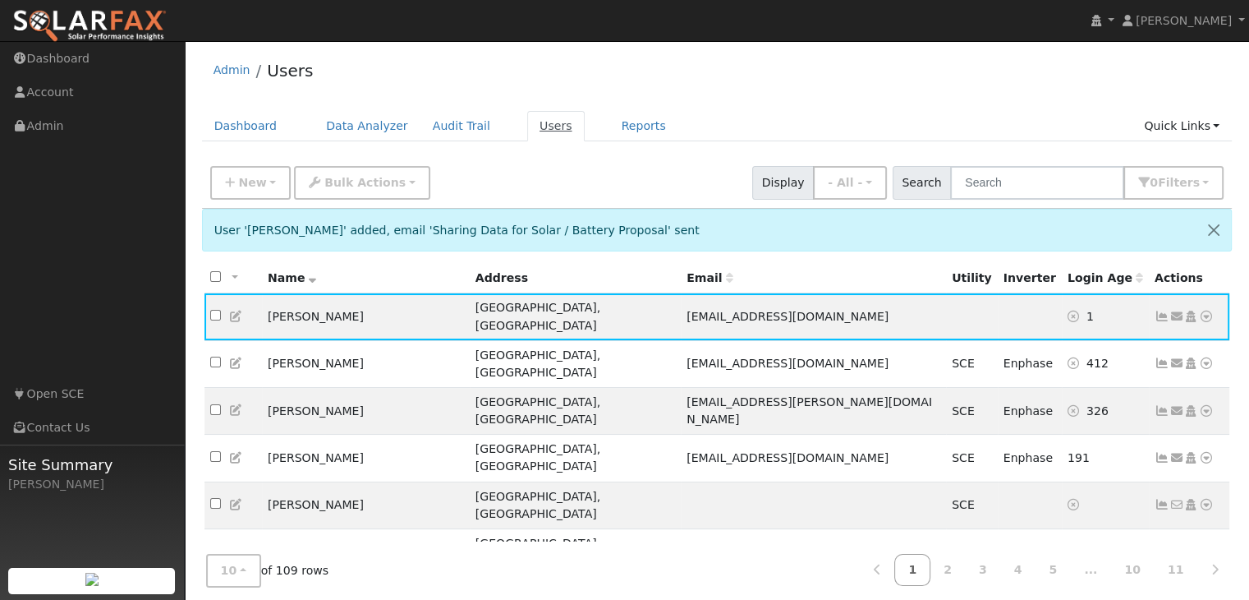
click at [539, 129] on link "Users" at bounding box center [555, 126] width 57 height 30
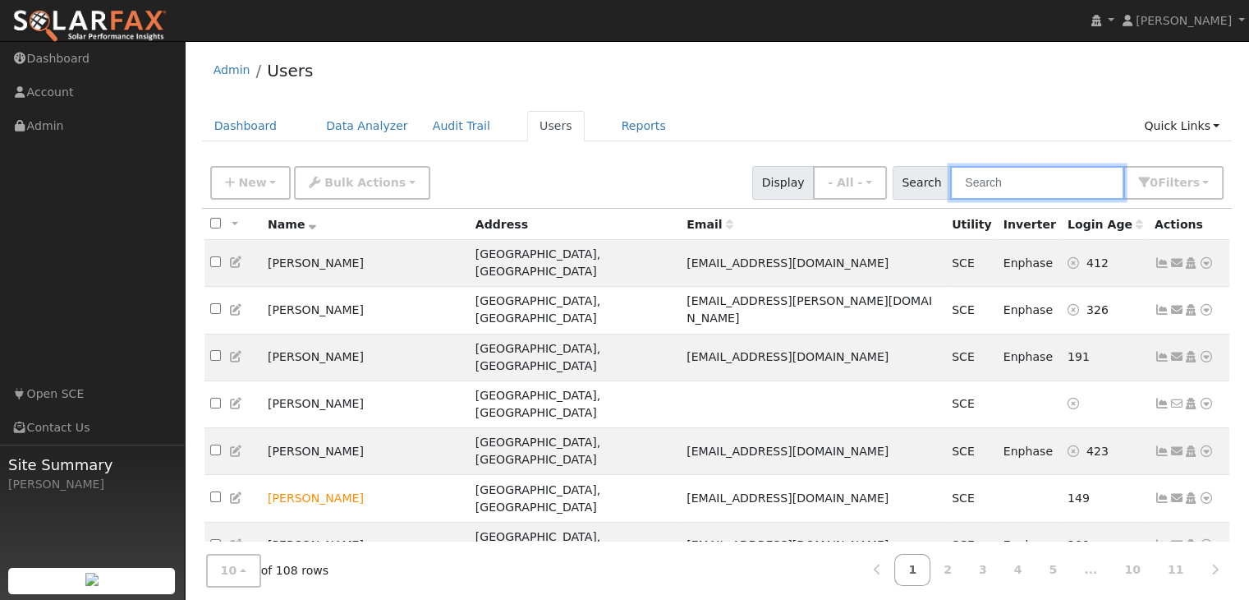
click at [1022, 178] on input "text" at bounding box center [1037, 183] width 174 height 34
type input "[PERSON_NAME]"
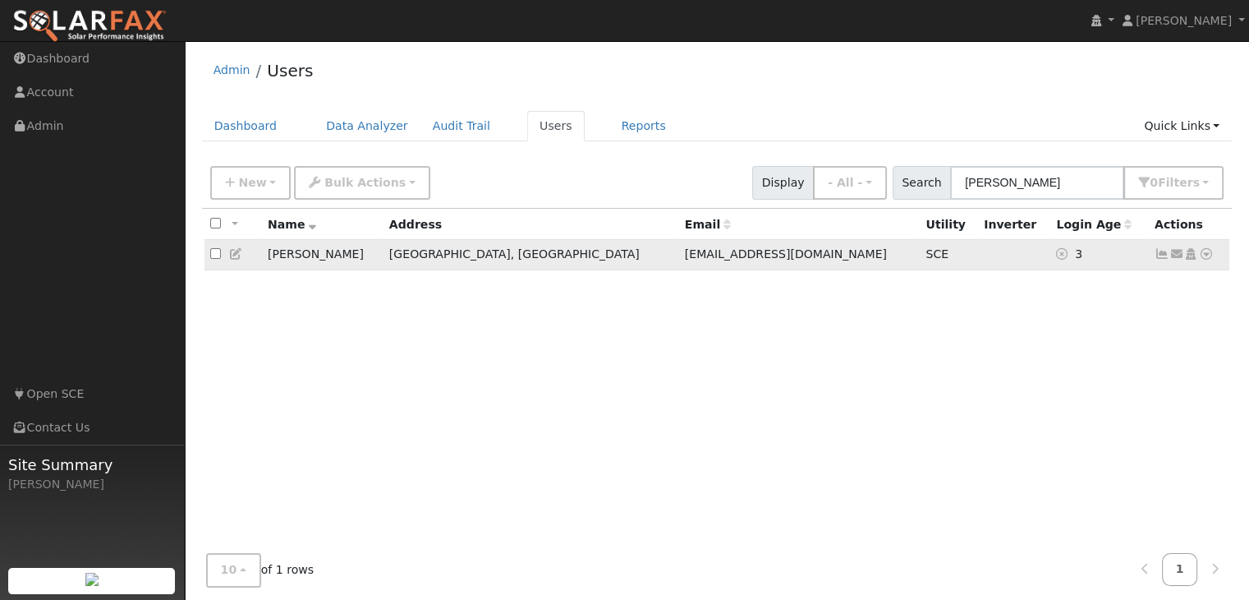
click at [1159, 253] on icon at bounding box center [1162, 253] width 15 height 11
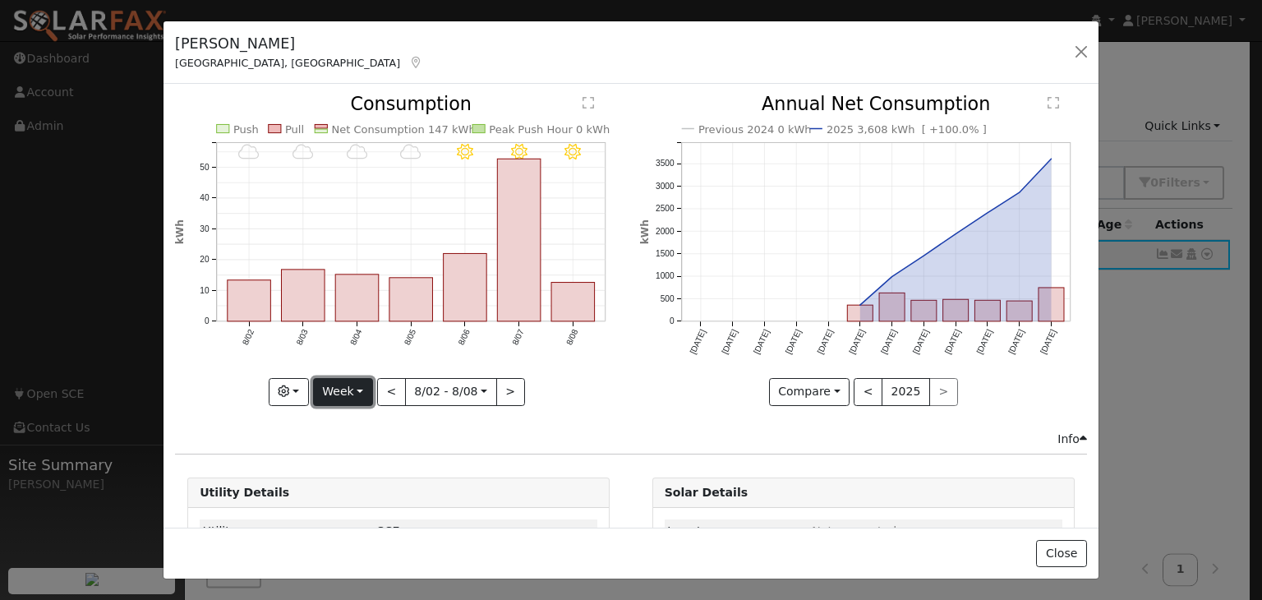
click at [348, 390] on button "Week" at bounding box center [343, 392] width 60 height 28
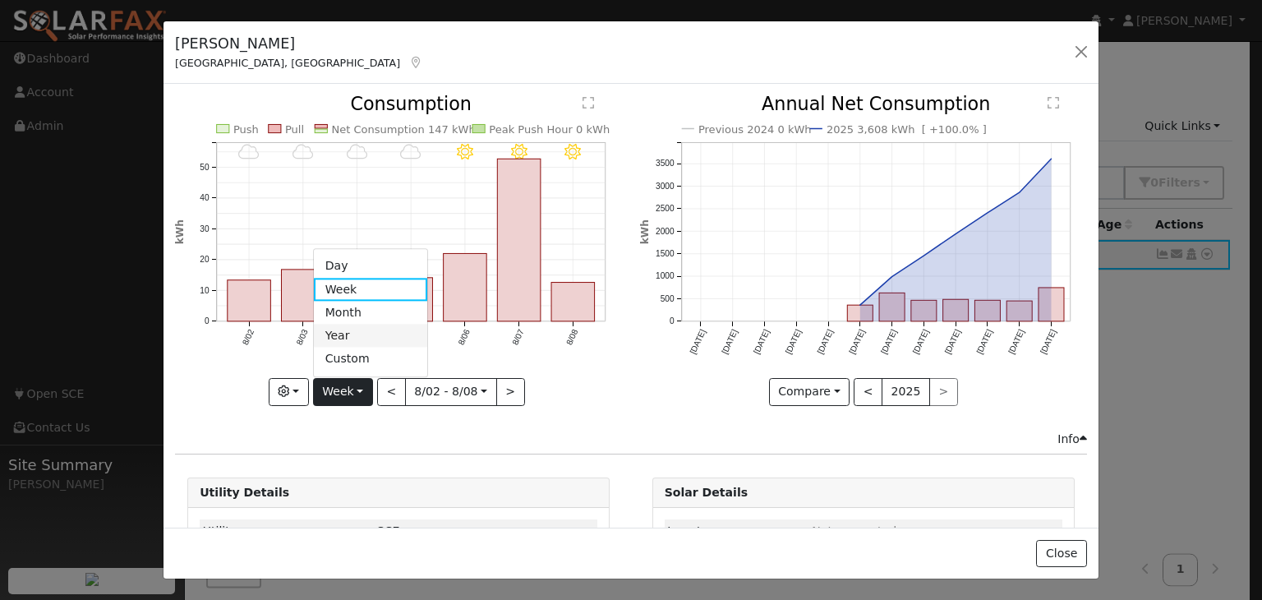
click at [344, 329] on link "Year" at bounding box center [371, 335] width 114 height 23
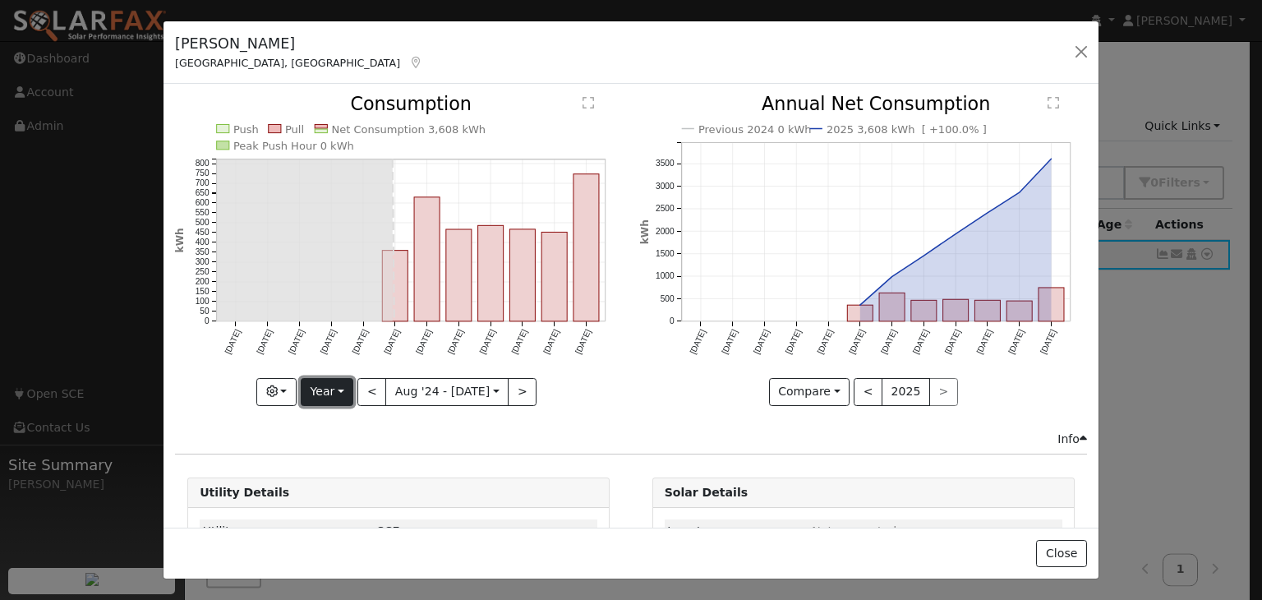
click at [337, 391] on button "Year" at bounding box center [327, 392] width 53 height 28
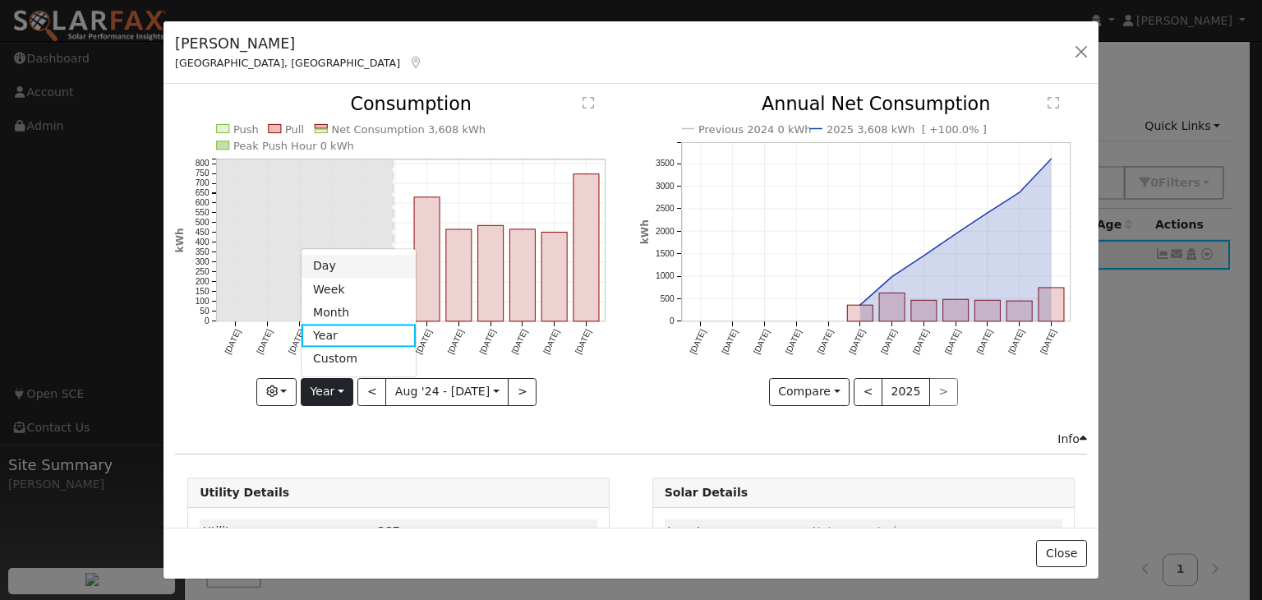
click at [330, 259] on link "Day" at bounding box center [358, 266] width 114 height 23
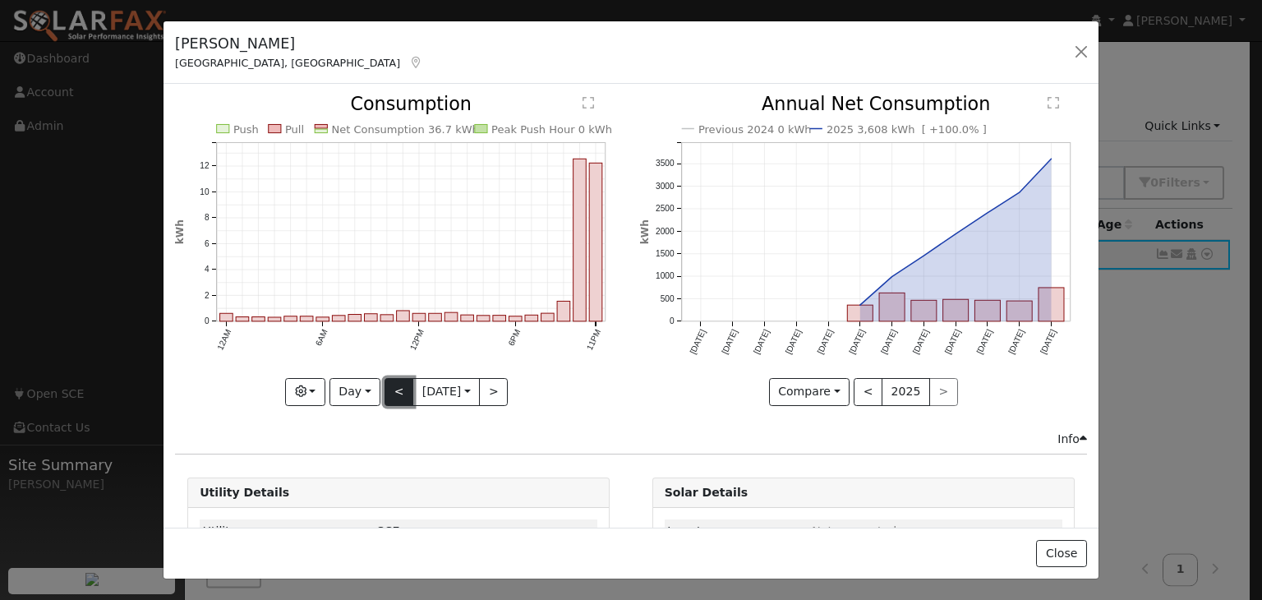
click at [389, 385] on button "<" at bounding box center [398, 392] width 29 height 28
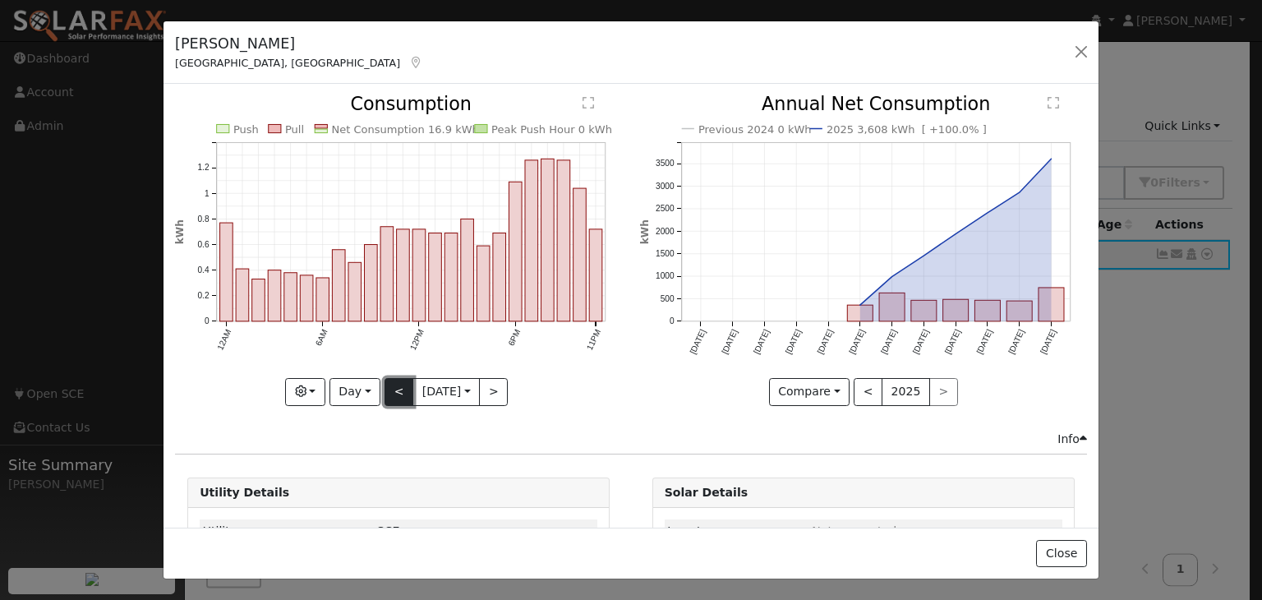
click at [389, 385] on button "<" at bounding box center [398, 392] width 29 height 28
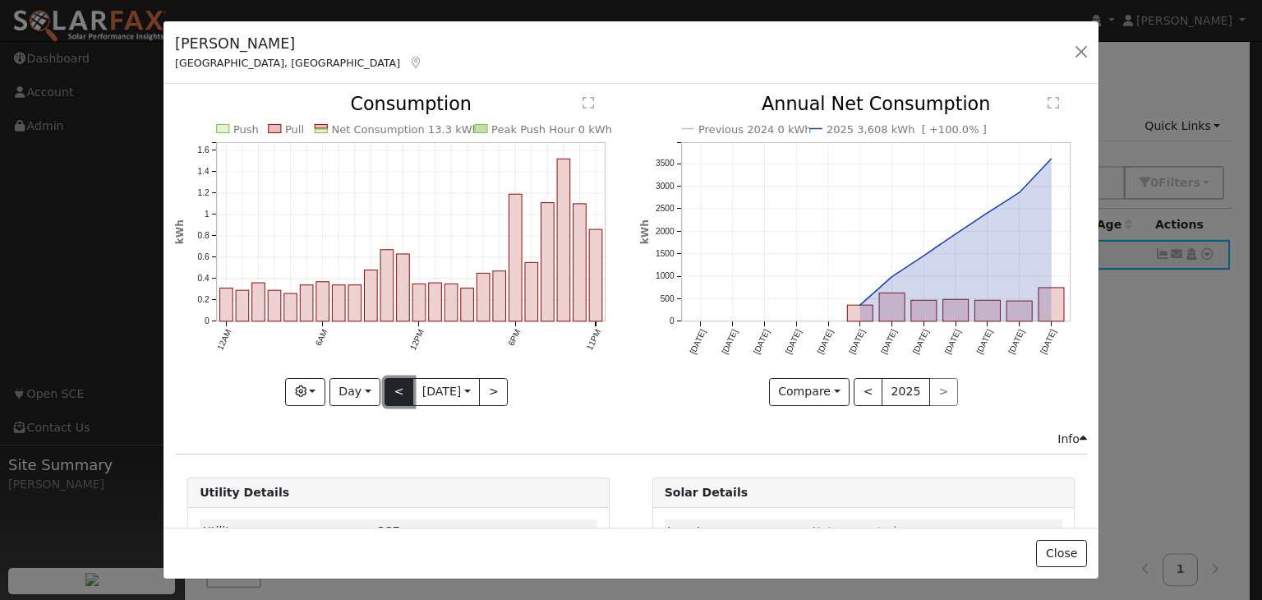
click at [389, 385] on button "<" at bounding box center [398, 392] width 29 height 28
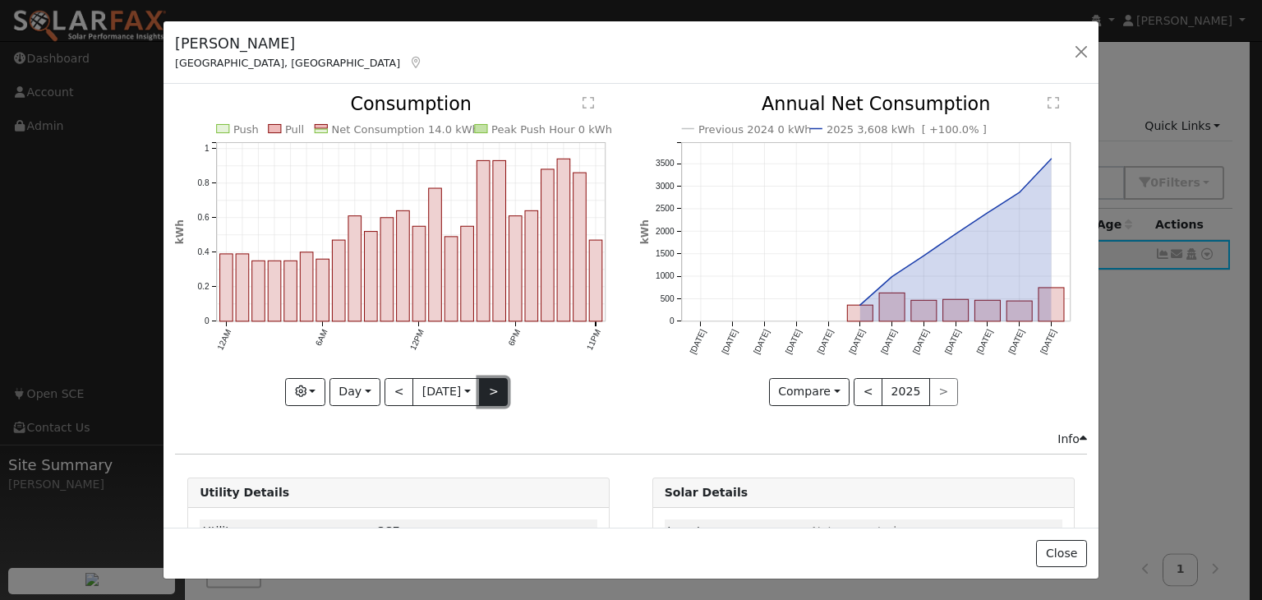
click at [493, 381] on button ">" at bounding box center [493, 392] width 29 height 28
type input "2025-07-29"
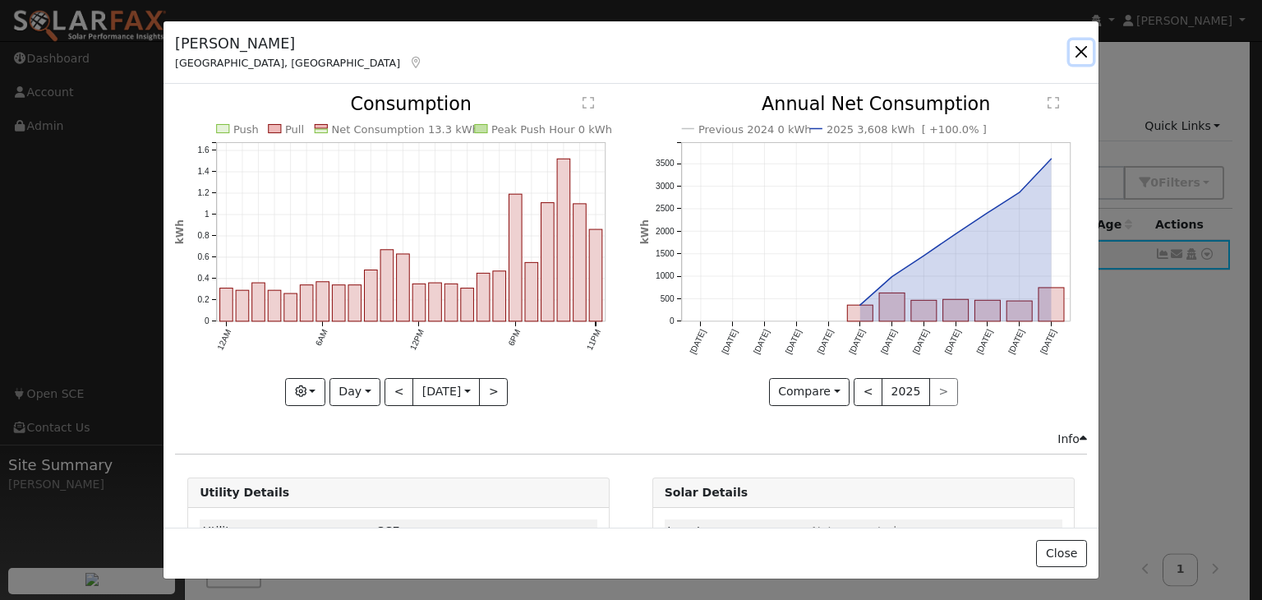
click at [1087, 51] on button "button" at bounding box center [1080, 51] width 23 height 23
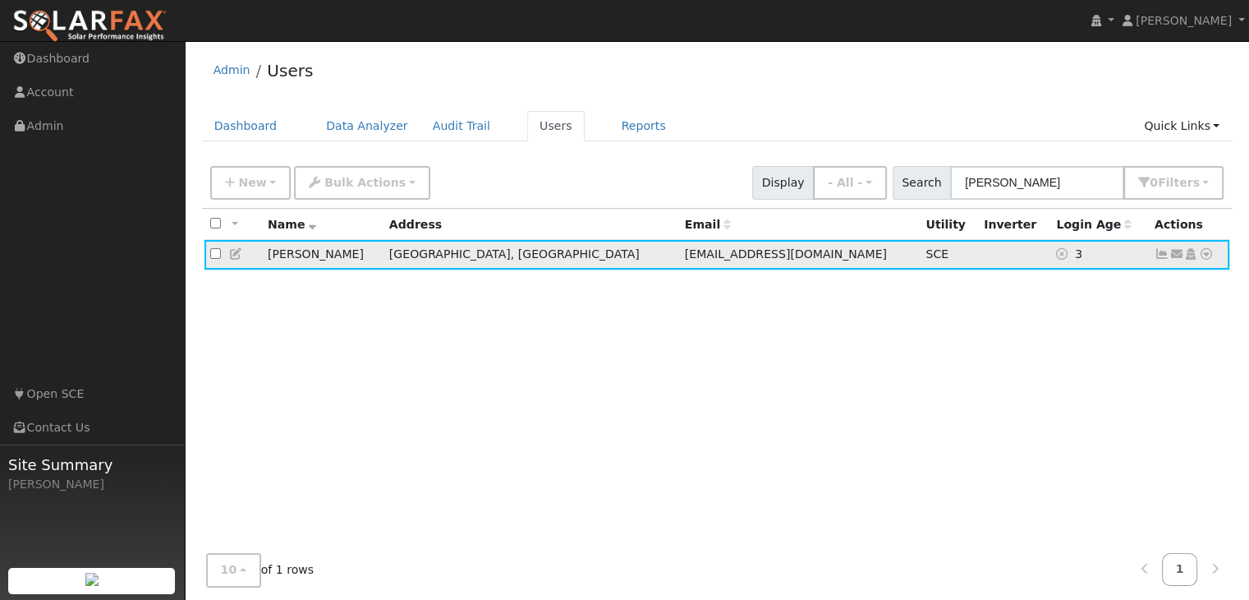
click at [1158, 251] on icon at bounding box center [1162, 253] width 15 height 11
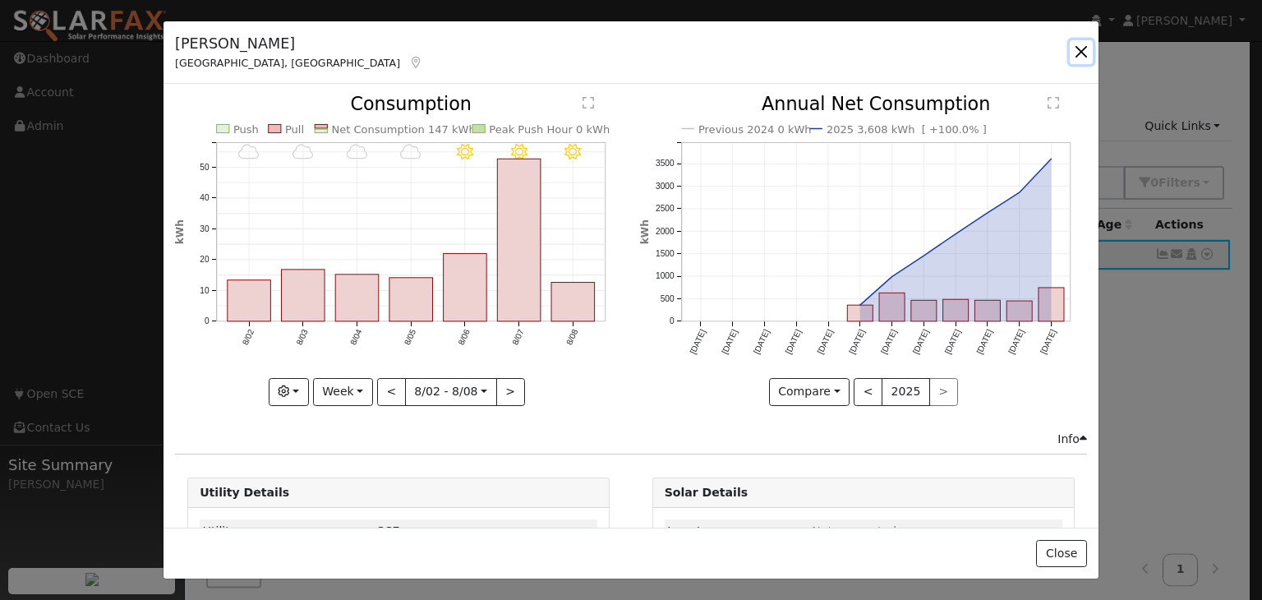
click at [1078, 50] on button "button" at bounding box center [1080, 51] width 23 height 23
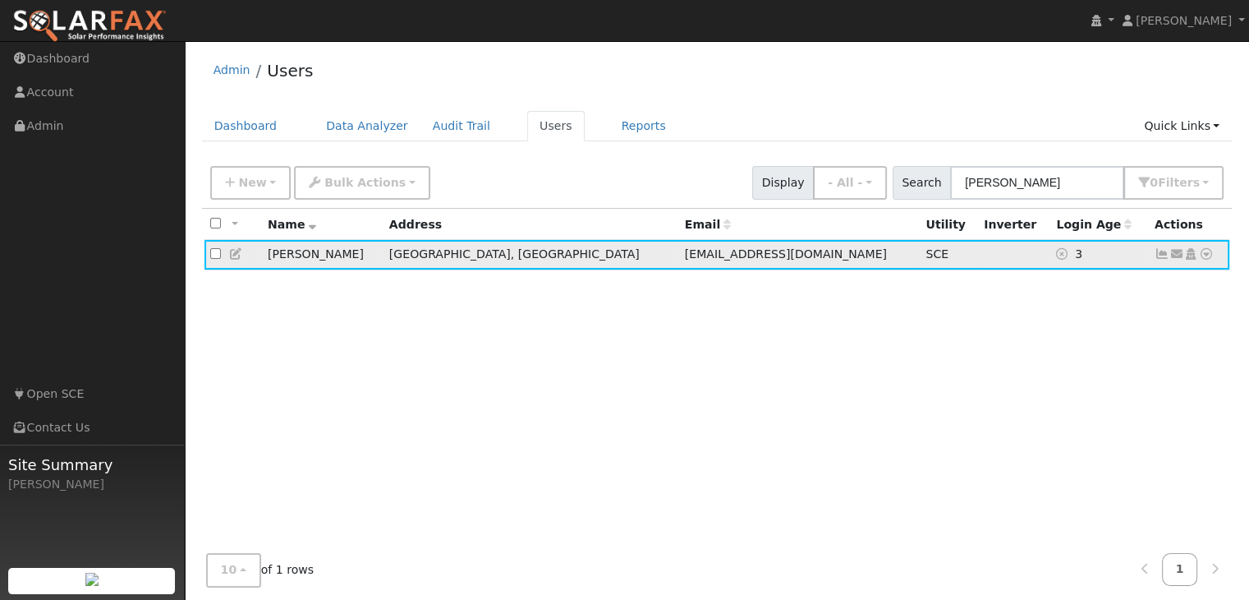
click at [1209, 258] on icon at bounding box center [1206, 253] width 15 height 11
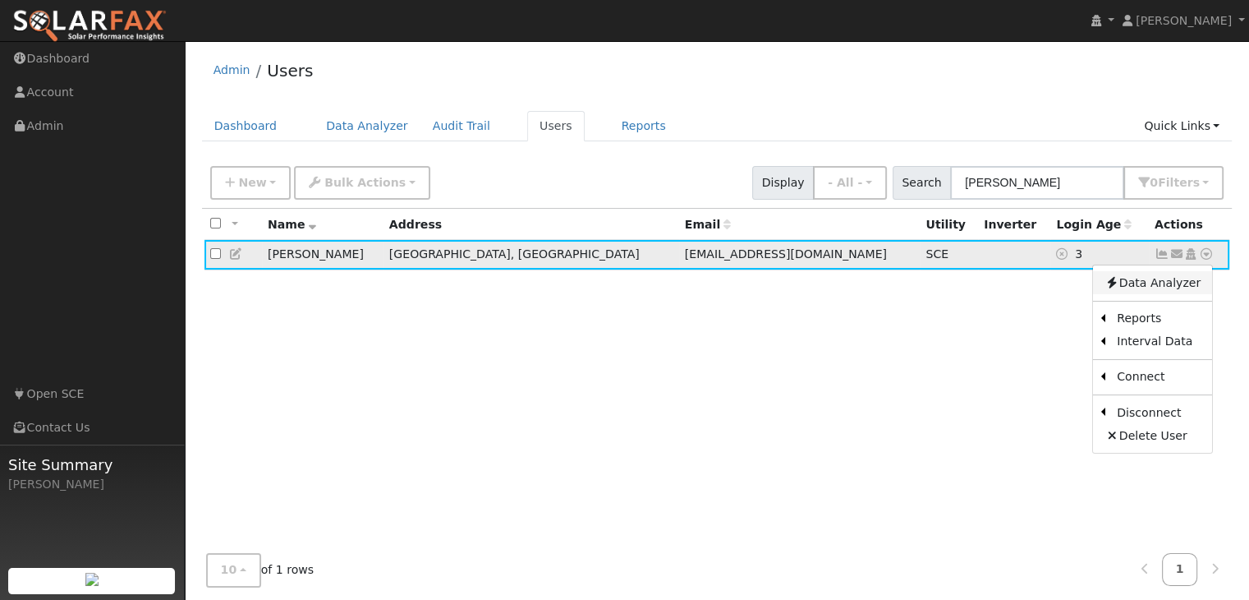
click at [1140, 284] on link "Data Analyzer" at bounding box center [1152, 282] width 119 height 23
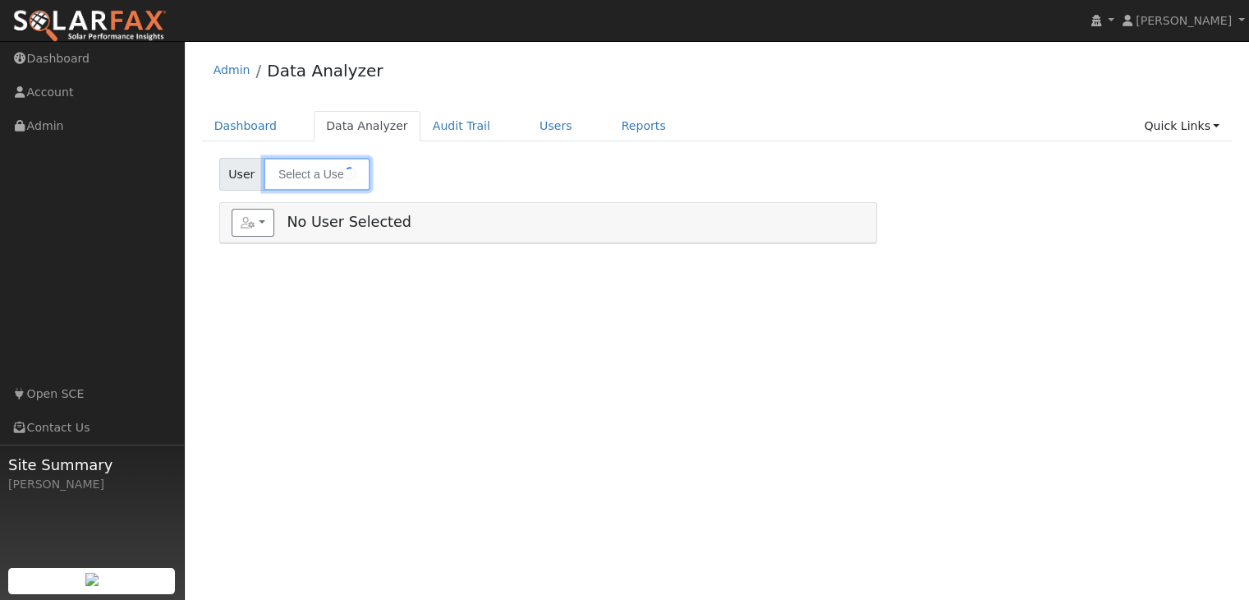
type input "Ted Nguyen"
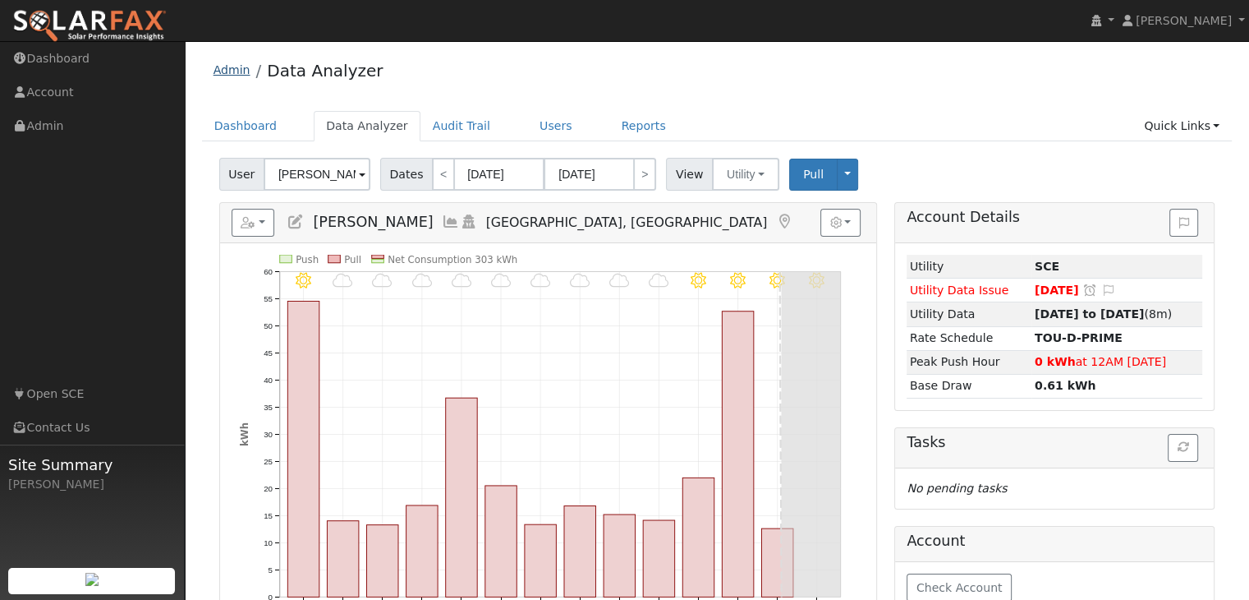
click at [226, 73] on link "Admin" at bounding box center [232, 69] width 37 height 13
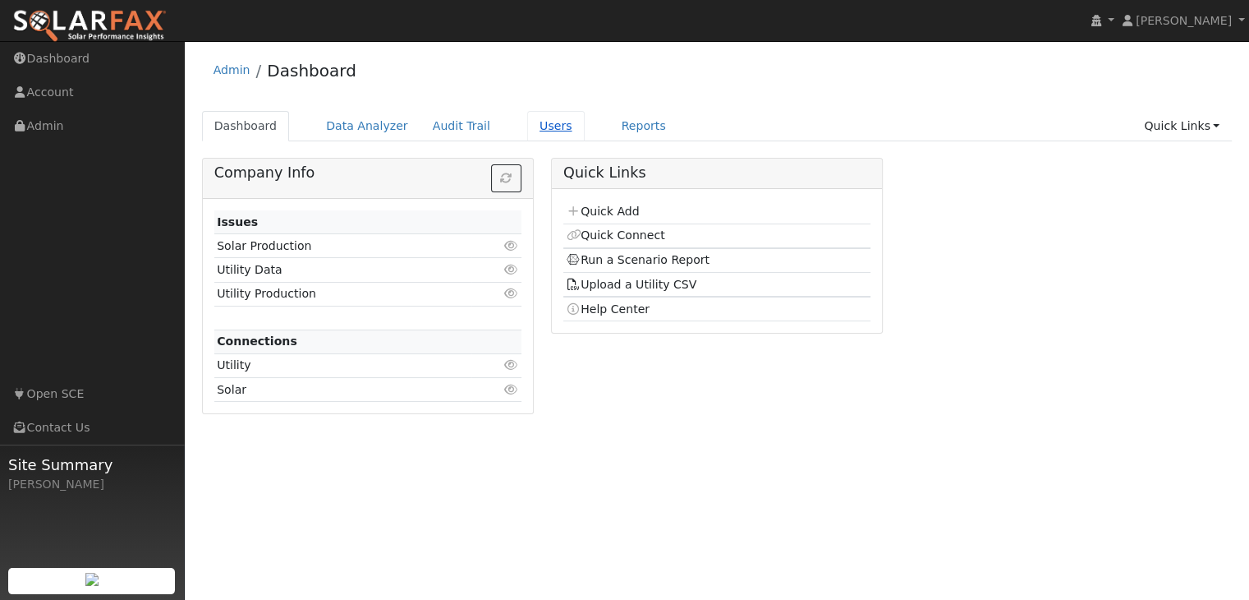
click at [540, 132] on link "Users" at bounding box center [555, 126] width 57 height 30
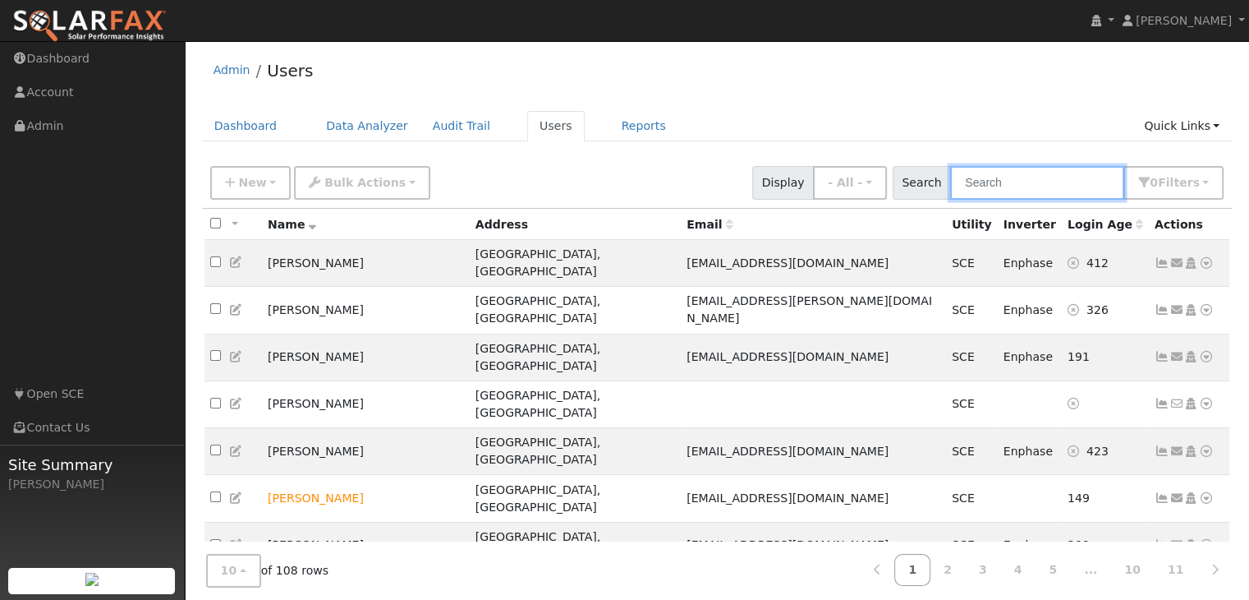
click at [995, 190] on input "text" at bounding box center [1037, 183] width 174 height 34
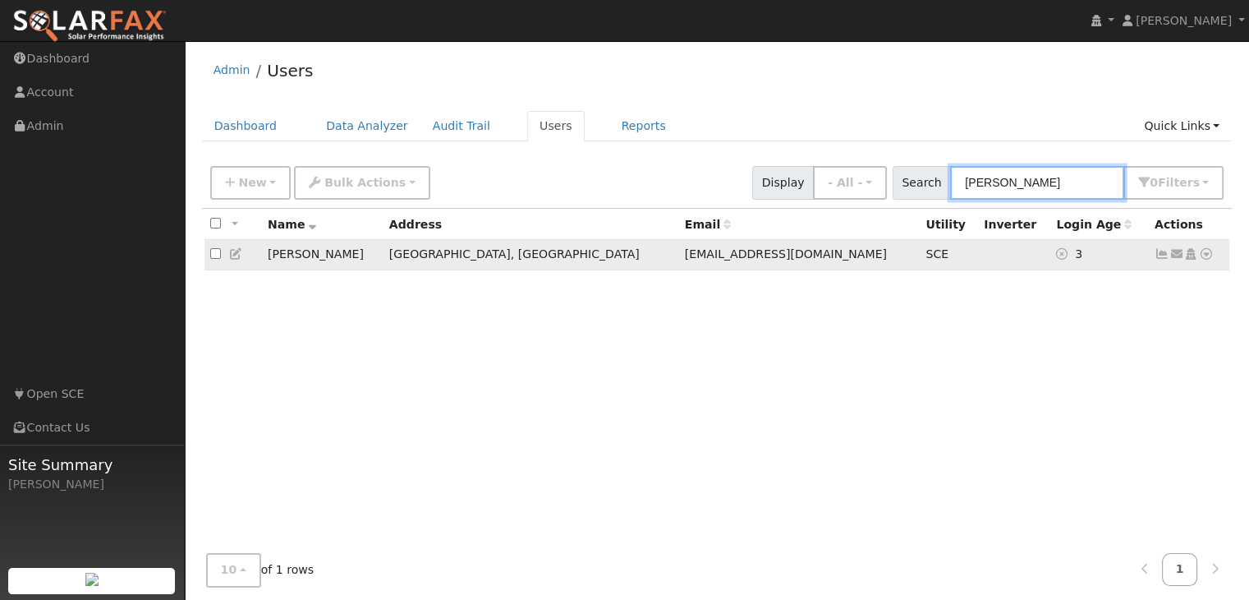
type input "ted"
click at [1204, 255] on icon at bounding box center [1206, 253] width 15 height 11
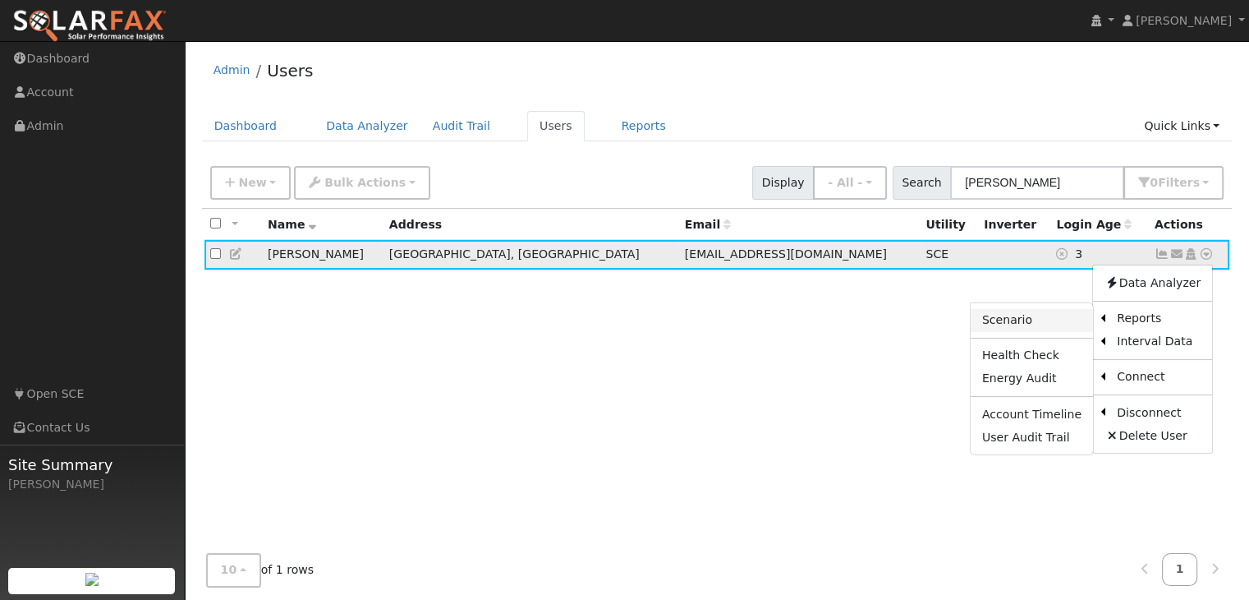
click at [1012, 319] on link "Scenario" at bounding box center [1032, 320] width 122 height 23
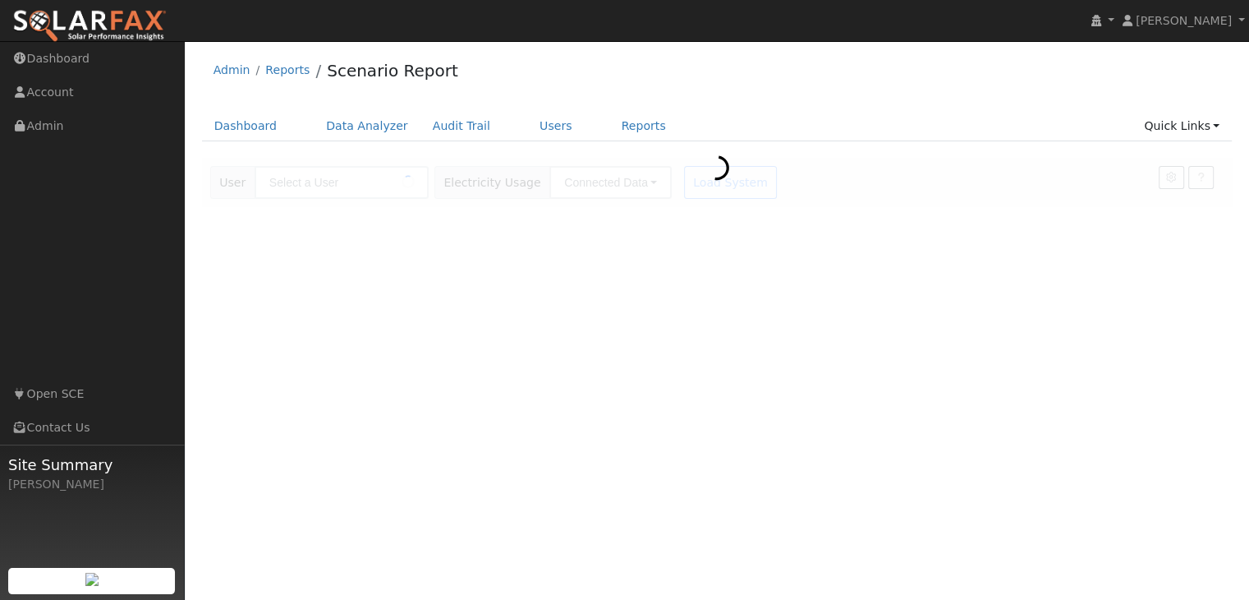
type input "[PERSON_NAME]"
type input "Southern [US_STATE] Edison"
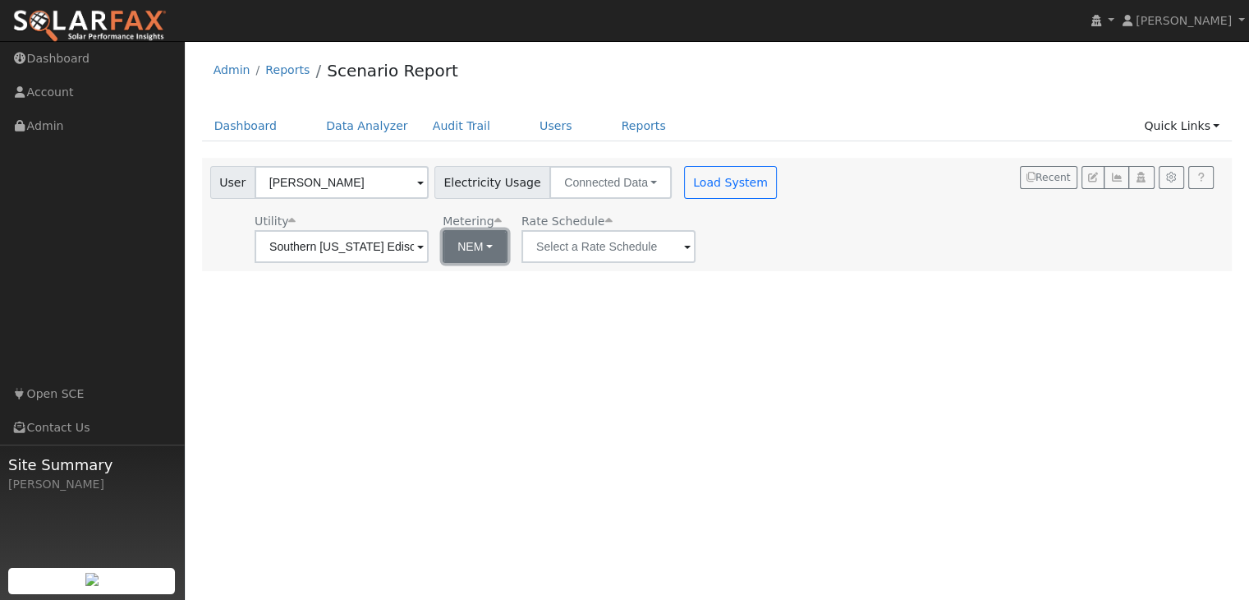
click at [484, 255] on button "NEM" at bounding box center [475, 246] width 65 height 33
click at [680, 354] on div "User Profile First name Last name Email Email Notifications No Emails No Emails…" at bounding box center [717, 320] width 1064 height 559
click at [424, 247] on span at bounding box center [420, 247] width 7 height 19
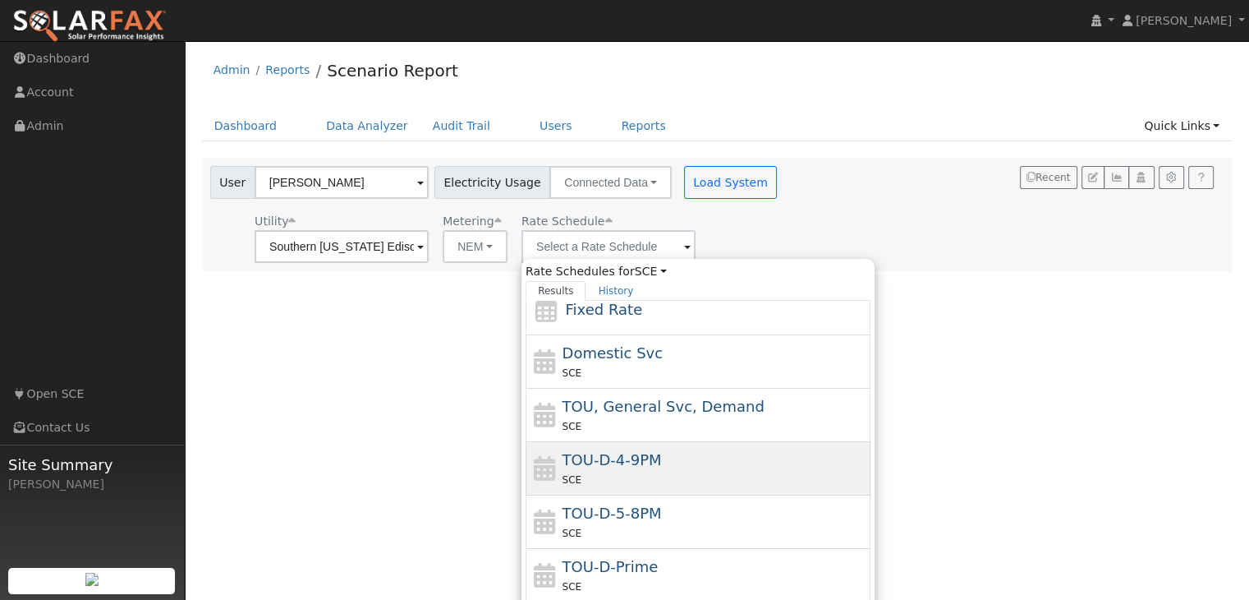
scroll to position [61, 0]
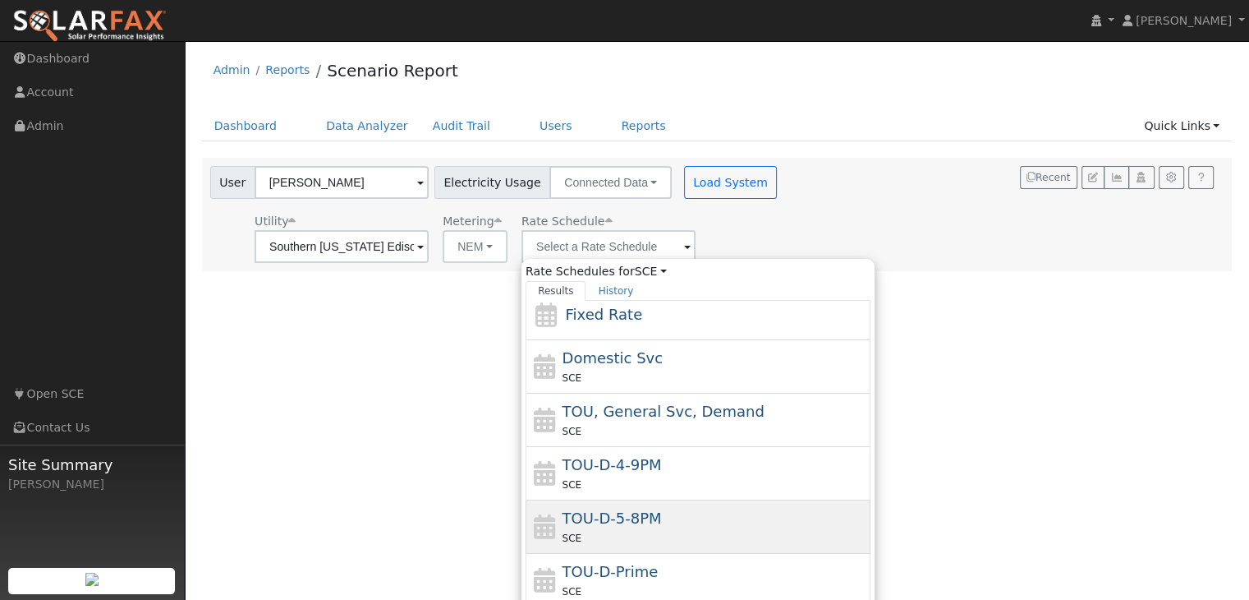
click at [591, 529] on div "SCE" at bounding box center [715, 537] width 305 height 17
type input "TOU-D-5-8PM"
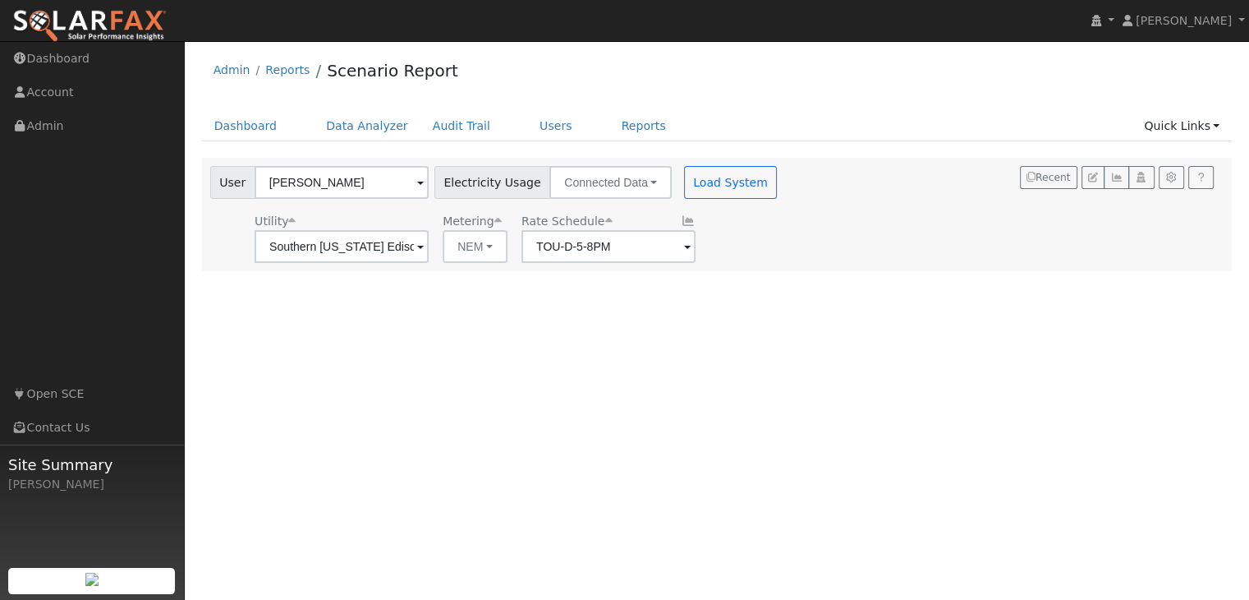
scroll to position [0, 0]
click at [710, 182] on button "Load System" at bounding box center [731, 182] width 94 height 33
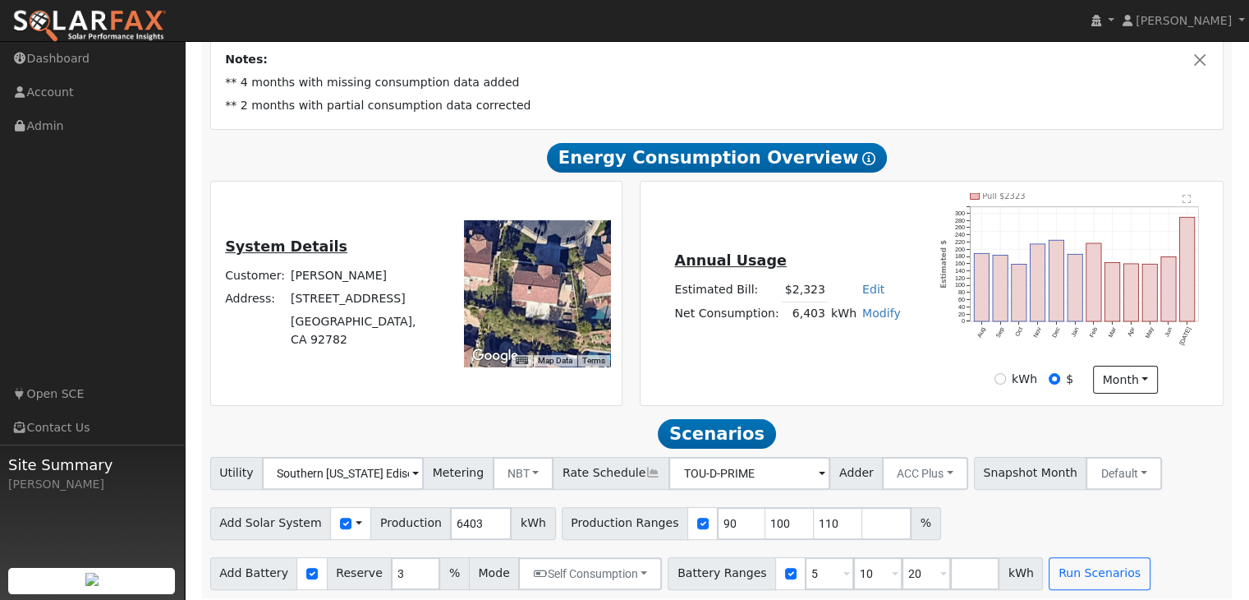
scroll to position [302, 0]
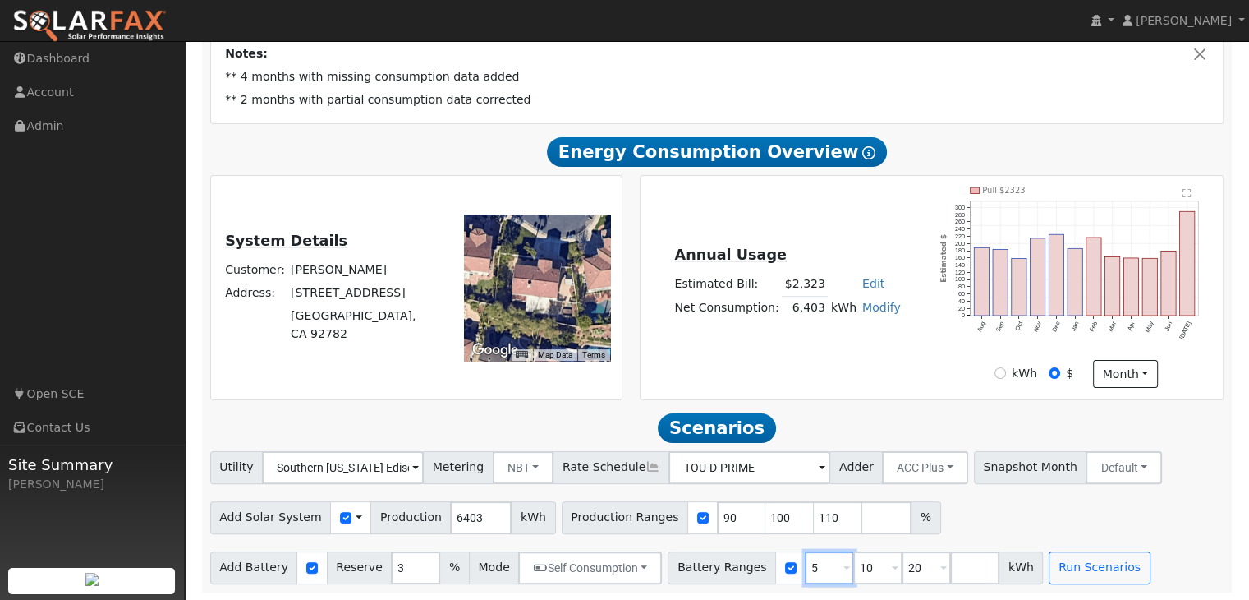
click at [805, 565] on input "5" at bounding box center [829, 567] width 49 height 33
type input "10"
type input "20"
type input "10"
click at [902, 568] on input "number" at bounding box center [926, 567] width 49 height 33
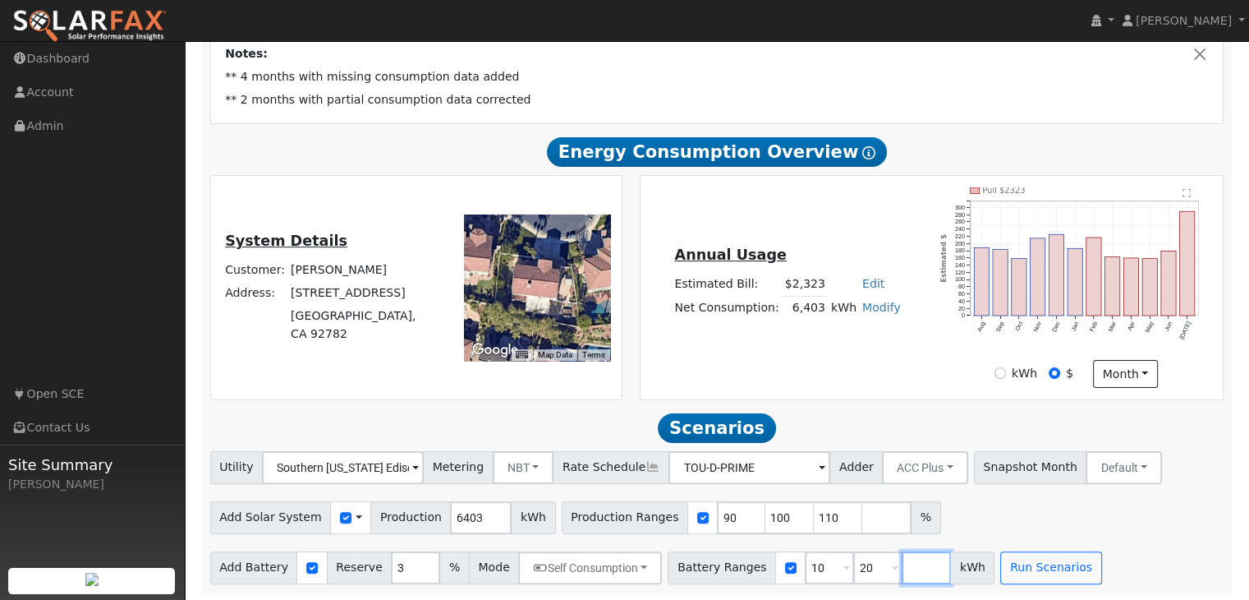
type input "2"
type input "26"
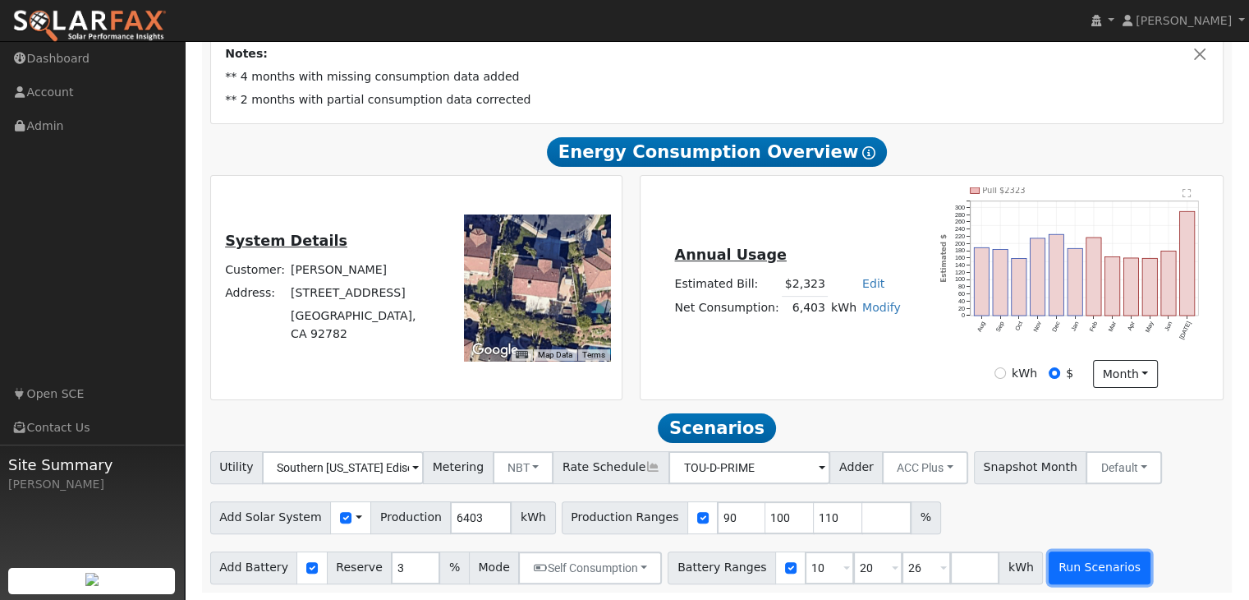
click at [1064, 568] on button "Run Scenarios" at bounding box center [1099, 567] width 101 height 33
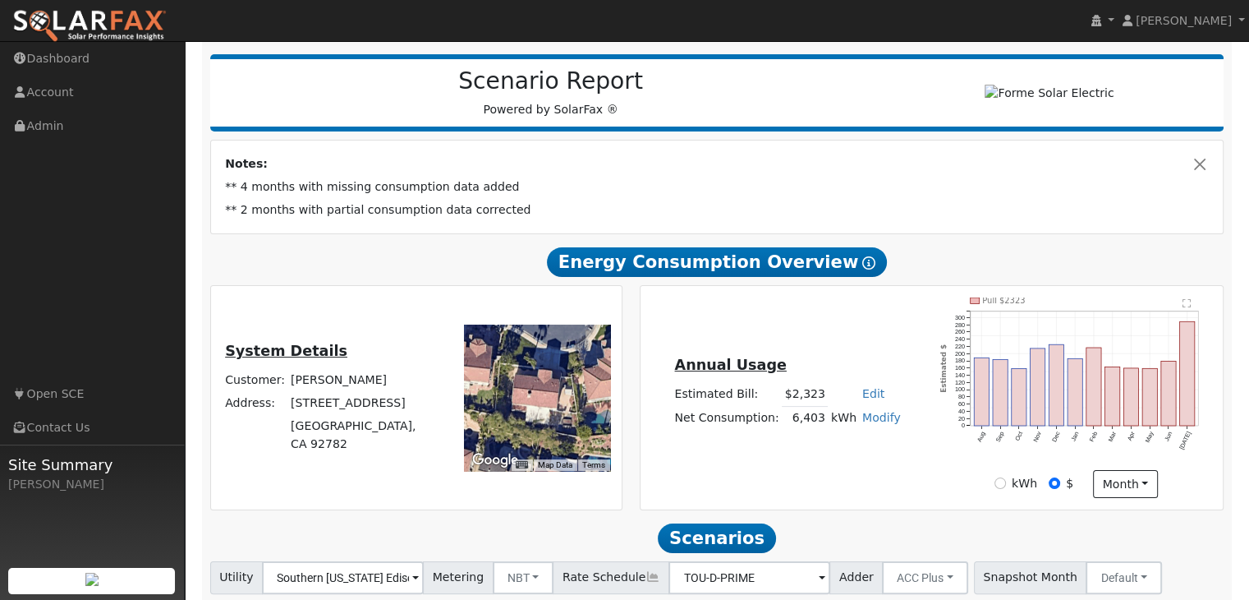
scroll to position [164, 0]
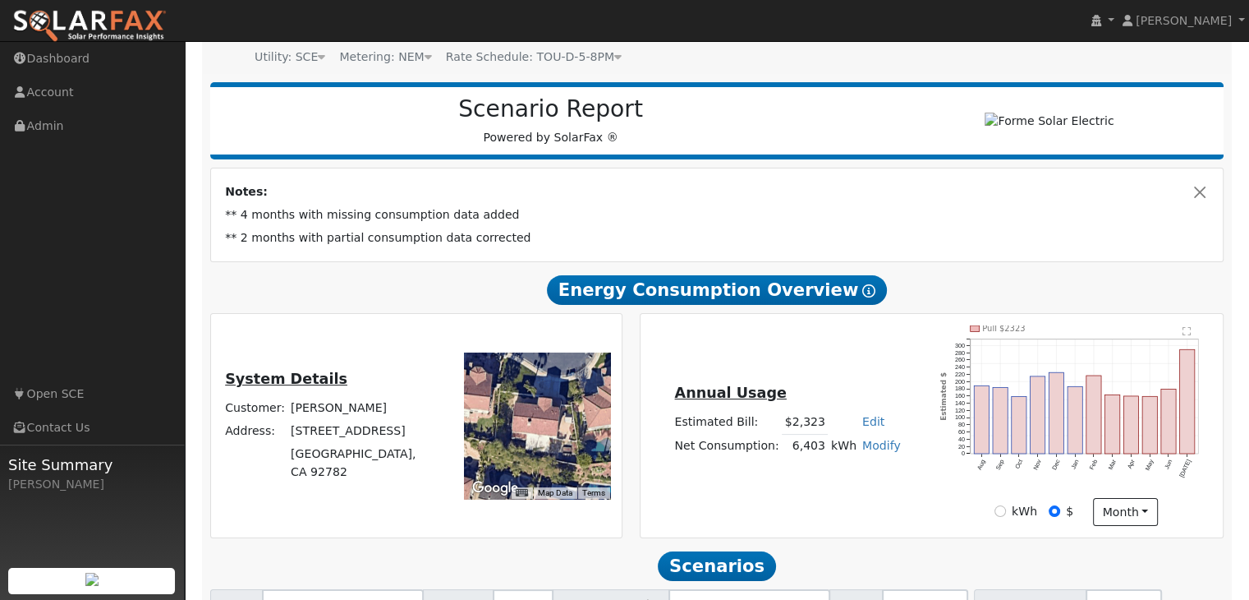
drag, startPoint x: 418, startPoint y: 438, endPoint x: 301, endPoint y: 438, distance: 117.5
click at [301, 438] on tr "Address: [STREET_ADDRESS]" at bounding box center [332, 431] width 219 height 23
copy tr "[STREET_ADDRESS]"
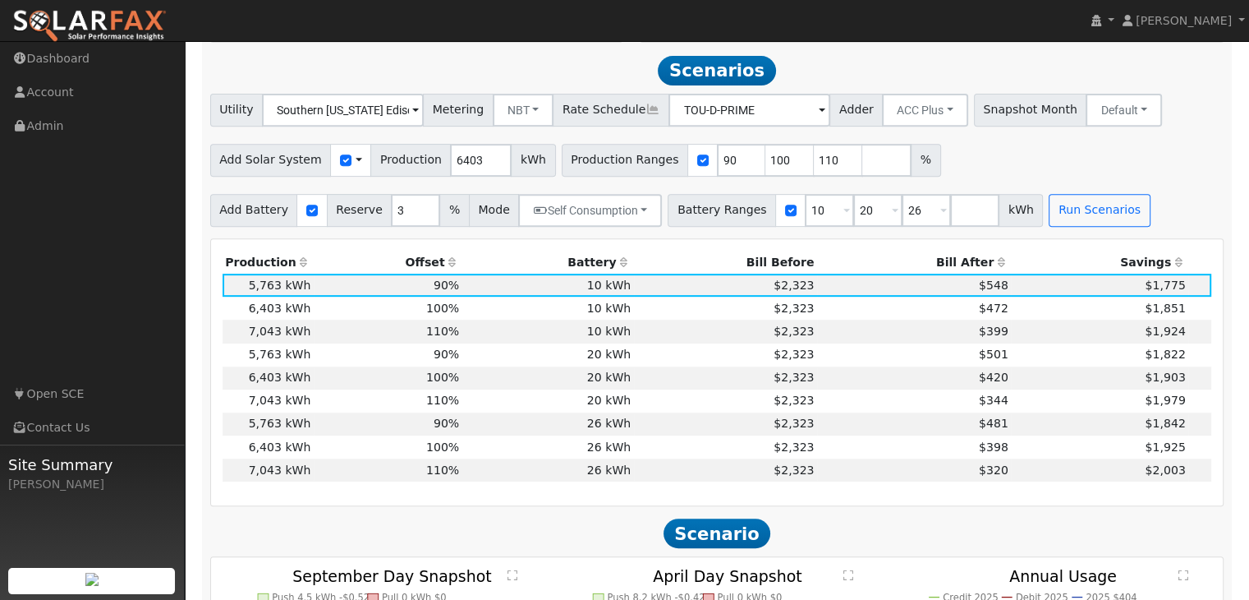
scroll to position [637, 0]
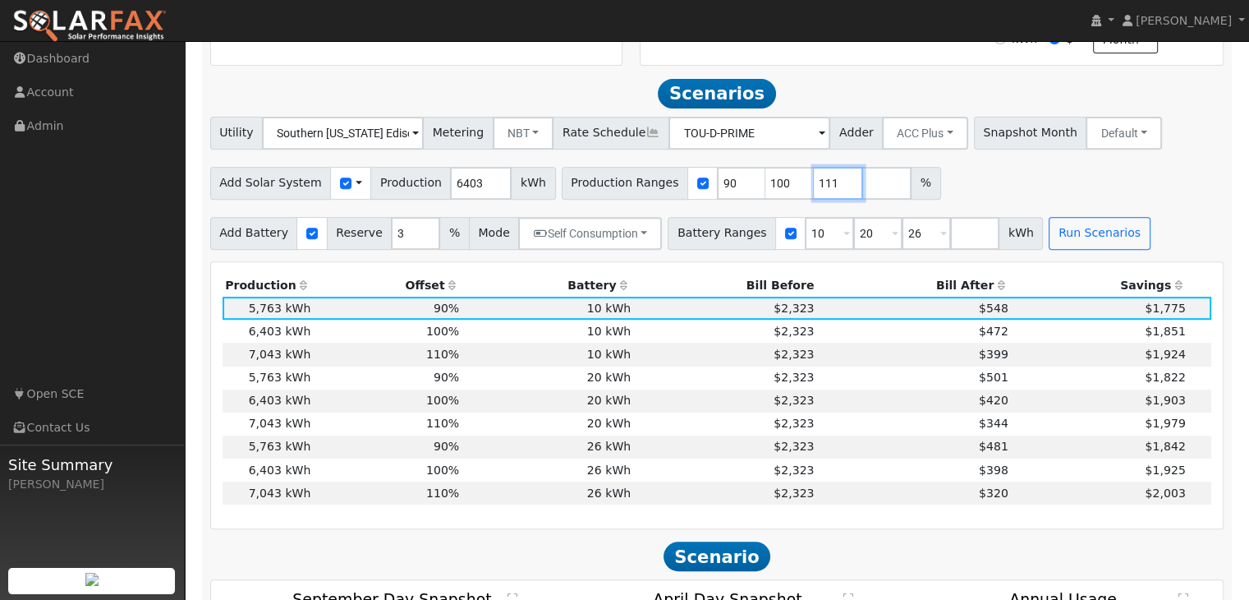
click at [816, 178] on input "111" at bounding box center [838, 183] width 49 height 33
click at [816, 178] on input "112" at bounding box center [838, 183] width 49 height 33
click at [817, 177] on input "113" at bounding box center [838, 183] width 49 height 33
click at [817, 177] on input "114" at bounding box center [838, 183] width 49 height 33
click at [817, 177] on input "115" at bounding box center [838, 183] width 49 height 33
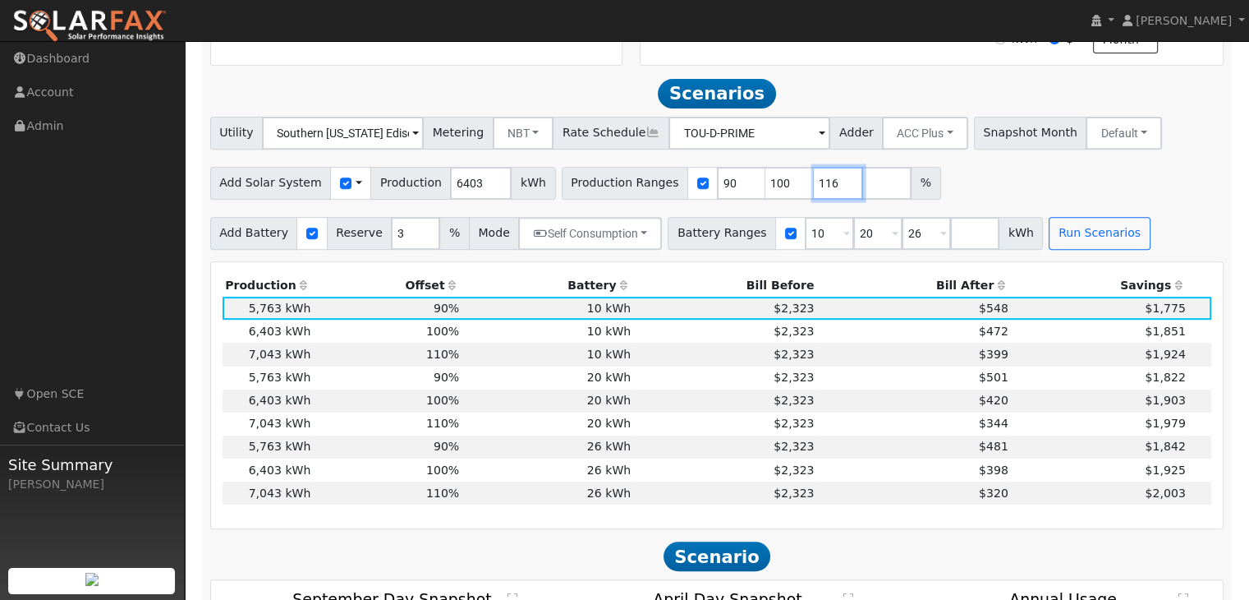
click at [817, 177] on input "116" at bounding box center [838, 183] width 49 height 33
click at [817, 177] on input "117" at bounding box center [838, 183] width 49 height 33
click at [817, 177] on input "118" at bounding box center [838, 183] width 49 height 33
click at [817, 177] on input "119" at bounding box center [838, 183] width 49 height 33
click at [817, 177] on input "120" at bounding box center [838, 183] width 49 height 33
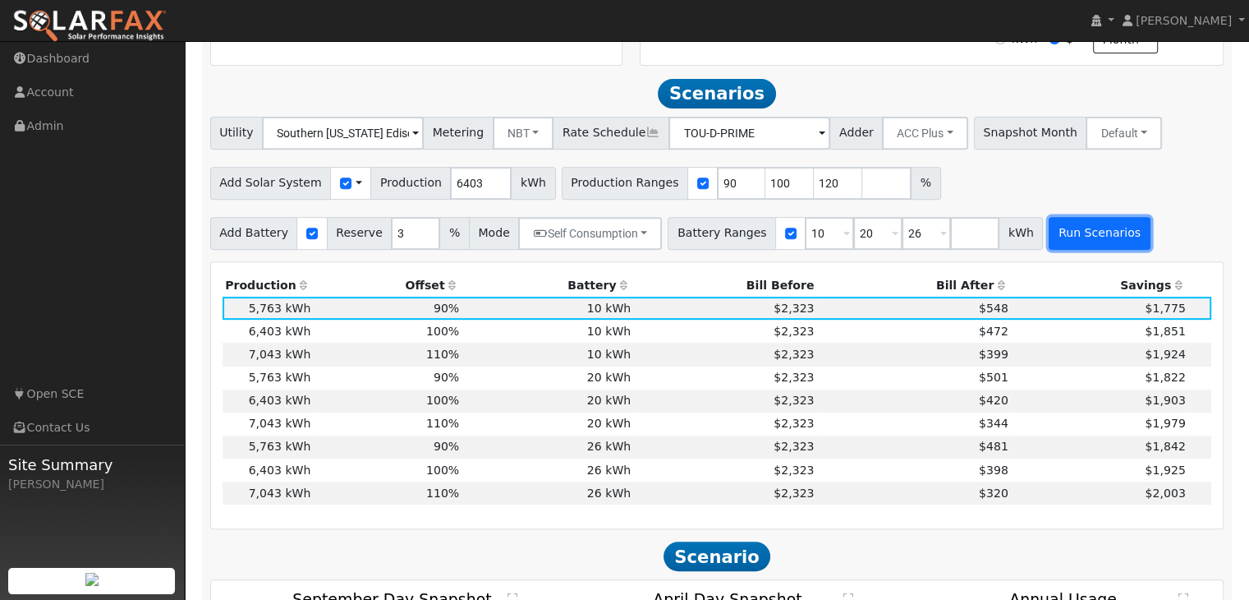
click at [1049, 236] on button "Run Scenarios" at bounding box center [1099, 233] width 101 height 33
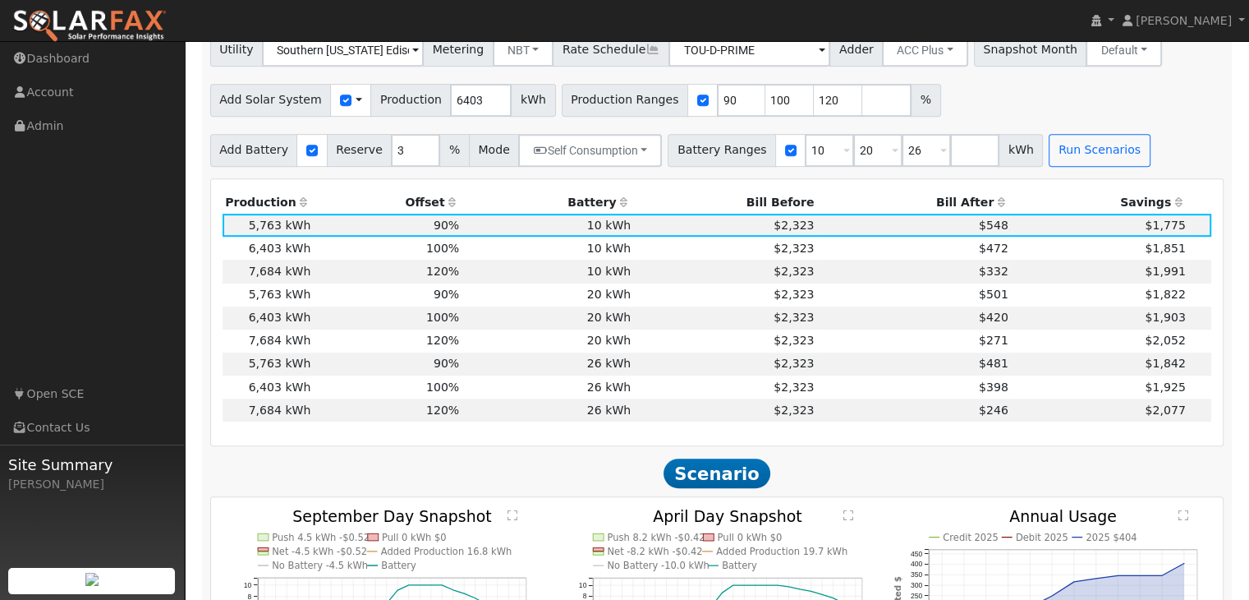
scroll to position [710, 0]
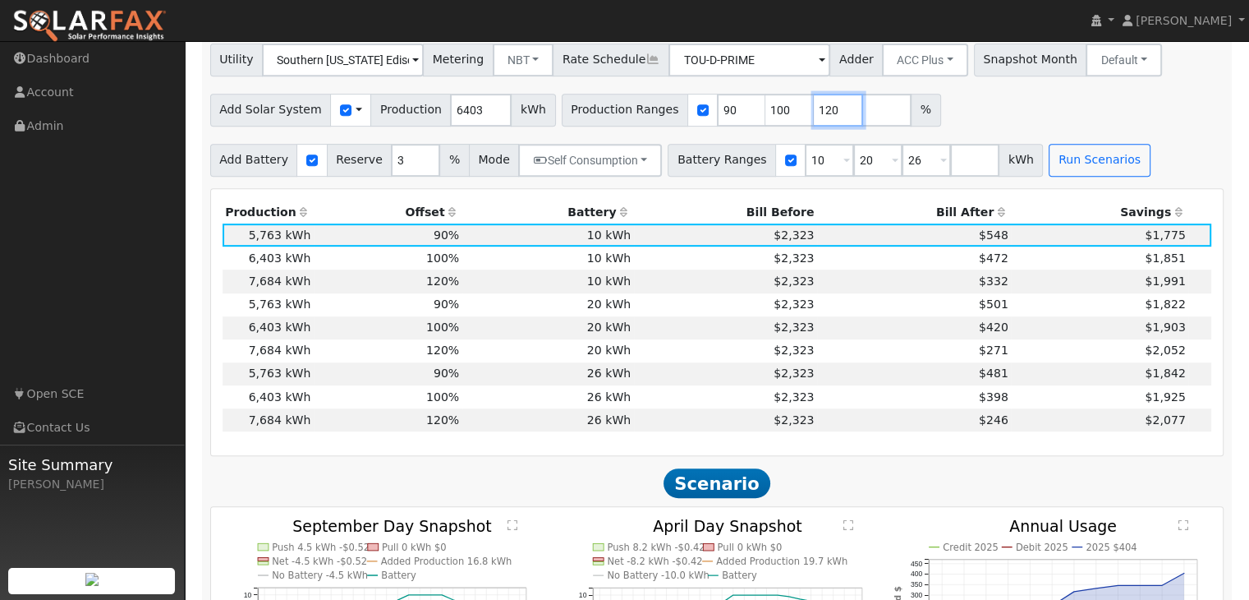
drag, startPoint x: 807, startPoint y: 109, endPoint x: 786, endPoint y: 109, distance: 21.4
click at [814, 109] on input "120" at bounding box center [838, 110] width 49 height 33
click at [1055, 162] on button "Run Scenarios" at bounding box center [1099, 160] width 101 height 33
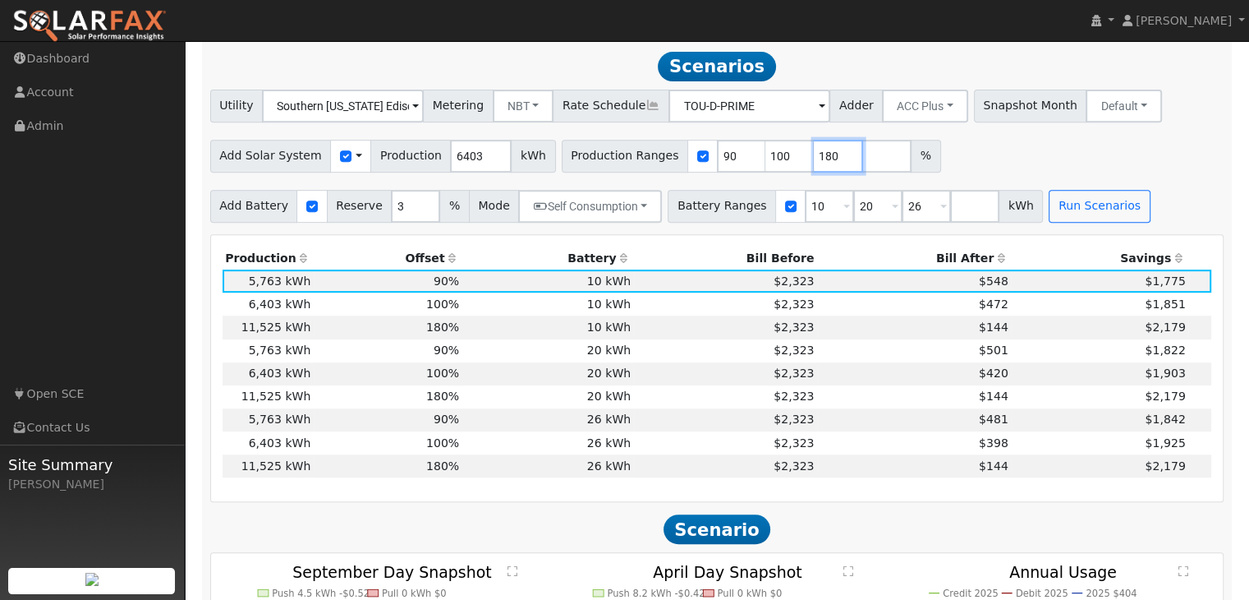
drag, startPoint x: 804, startPoint y: 155, endPoint x: 742, endPoint y: 152, distance: 61.7
click at [743, 152] on div "Production Ranges 90 100 180 %" at bounding box center [751, 156] width 379 height 33
click at [1061, 214] on button "Run Scenarios" at bounding box center [1099, 206] width 101 height 33
click at [1160, 145] on div "Add Solar System Use CSV Data Production 6403 kWh Production Ranges 90 100 150 %" at bounding box center [717, 153] width 1020 height 39
click at [1091, 219] on button "Run Scenarios" at bounding box center [1099, 206] width 101 height 33
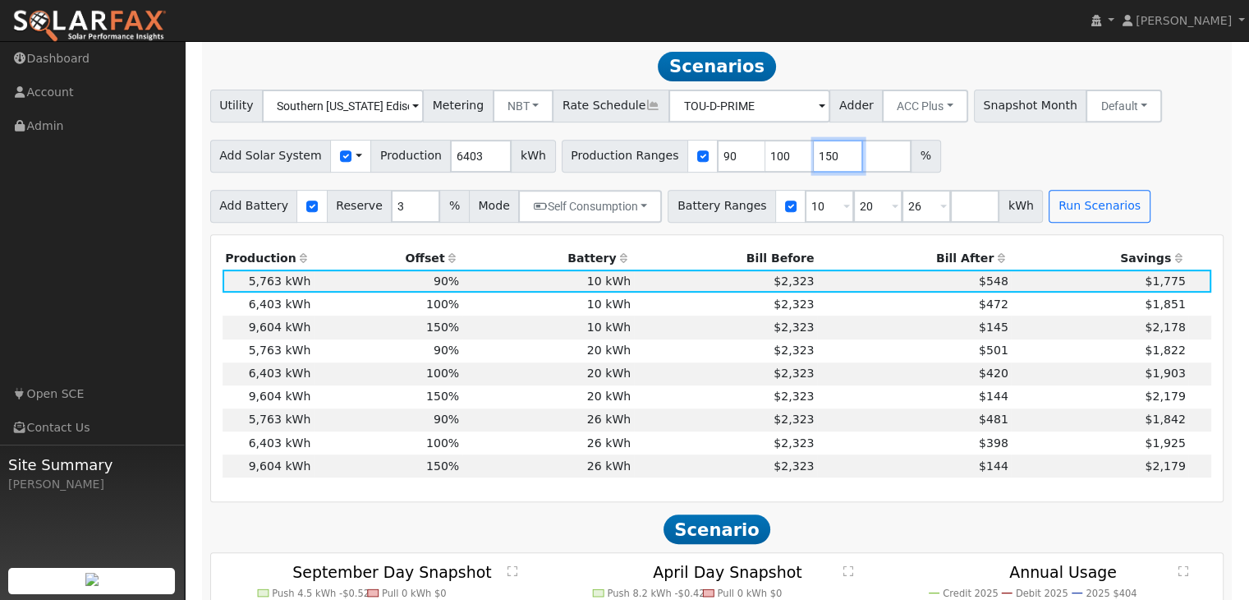
drag, startPoint x: 803, startPoint y: 152, endPoint x: 748, endPoint y: 162, distance: 55.9
click at [751, 154] on div "Production Ranges 90 100 150 %" at bounding box center [751, 156] width 379 height 33
type input "123"
click at [1068, 201] on button "Run Scenarios" at bounding box center [1099, 206] width 101 height 33
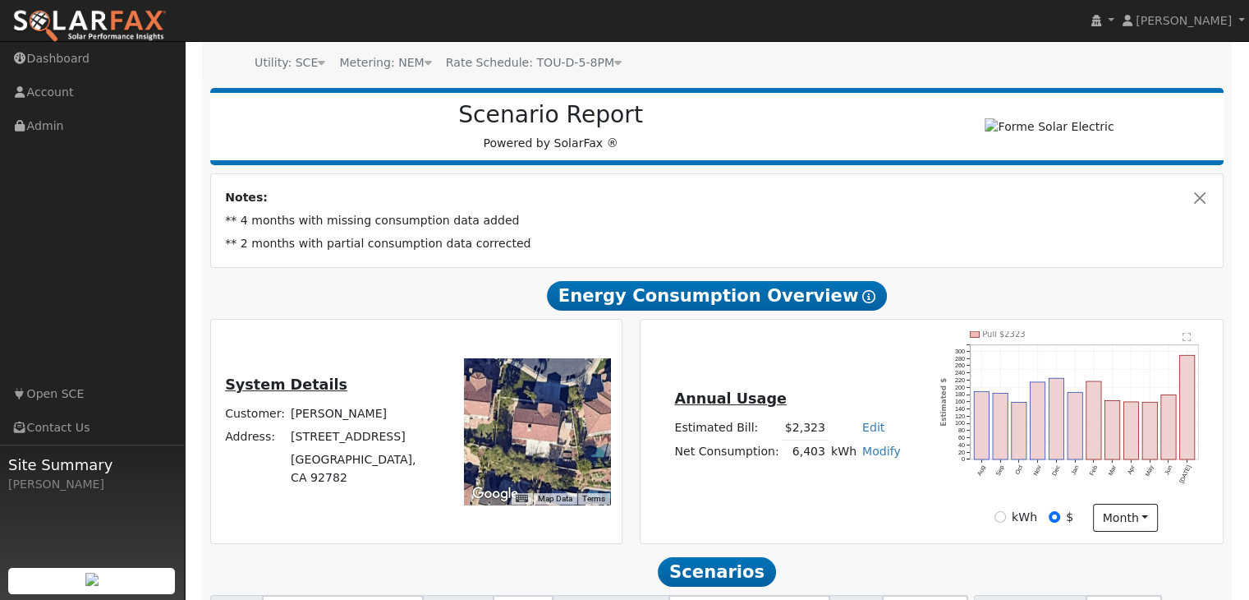
scroll to position [0, 0]
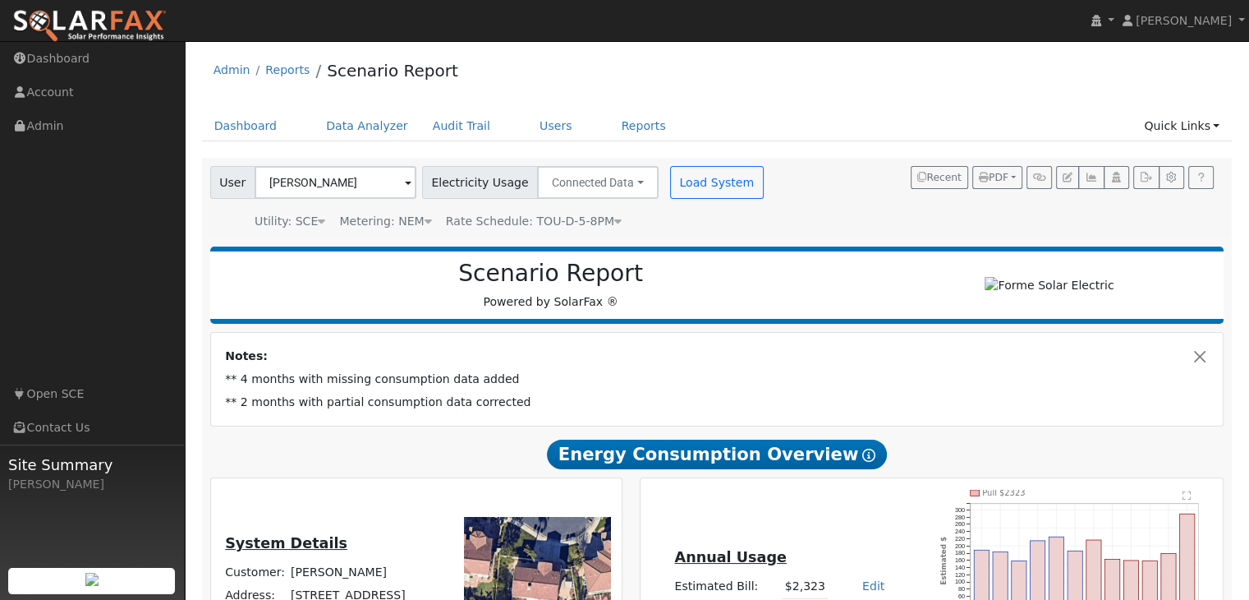
click at [836, 84] on div "Admin Reports Scenario Report" at bounding box center [717, 74] width 1031 height 50
